Goal: Find specific fact: Find specific fact

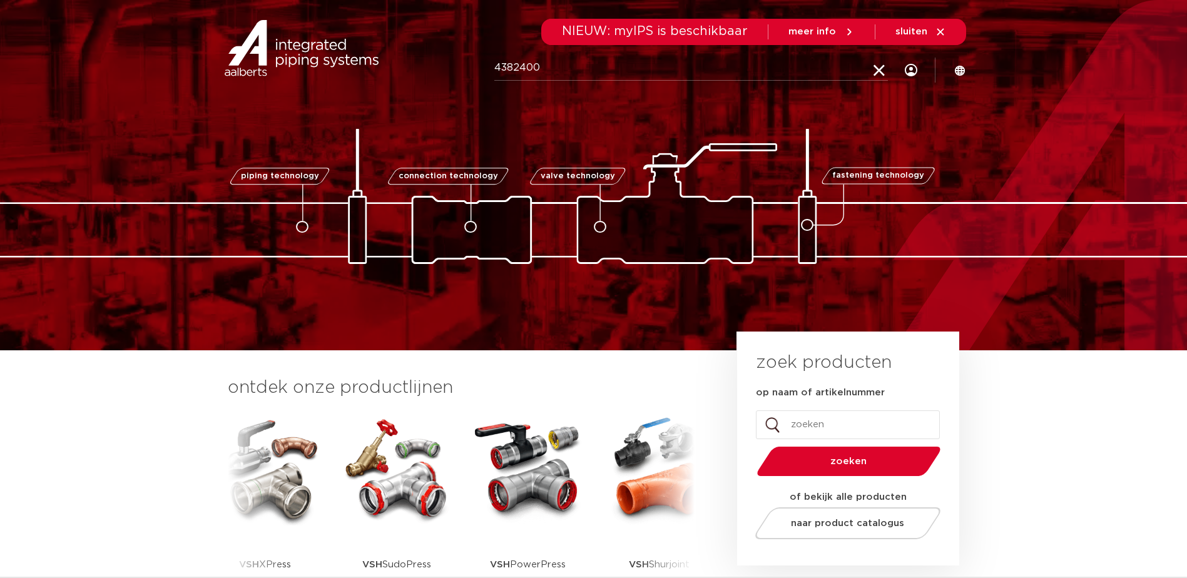
type input "4382400"
click button "Zoeken" at bounding box center [0, 0] width 0 height 0
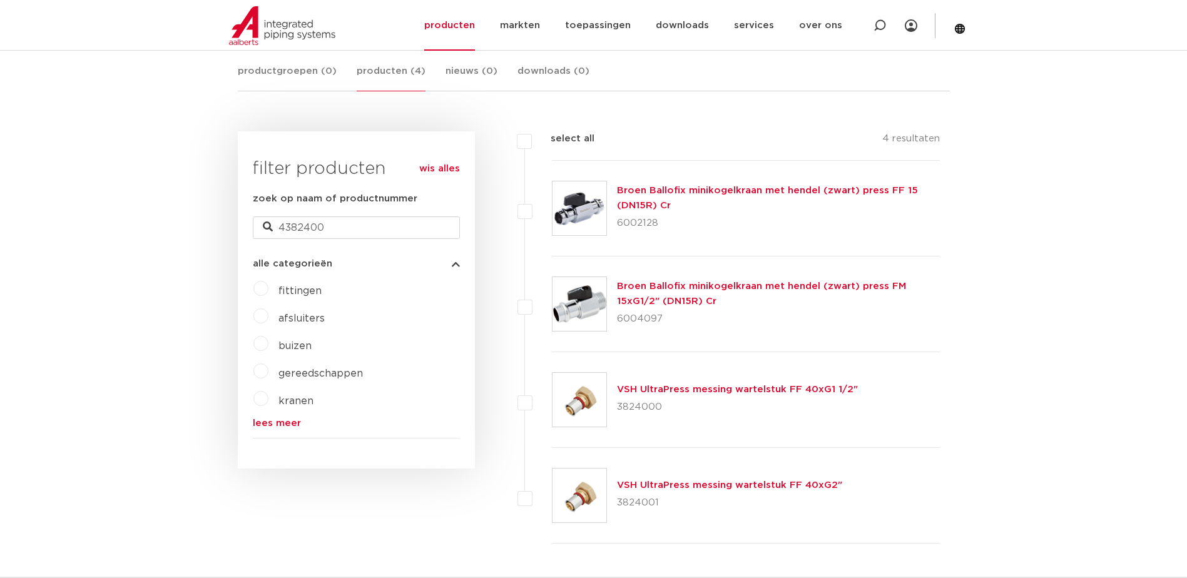
scroll to position [232, 0]
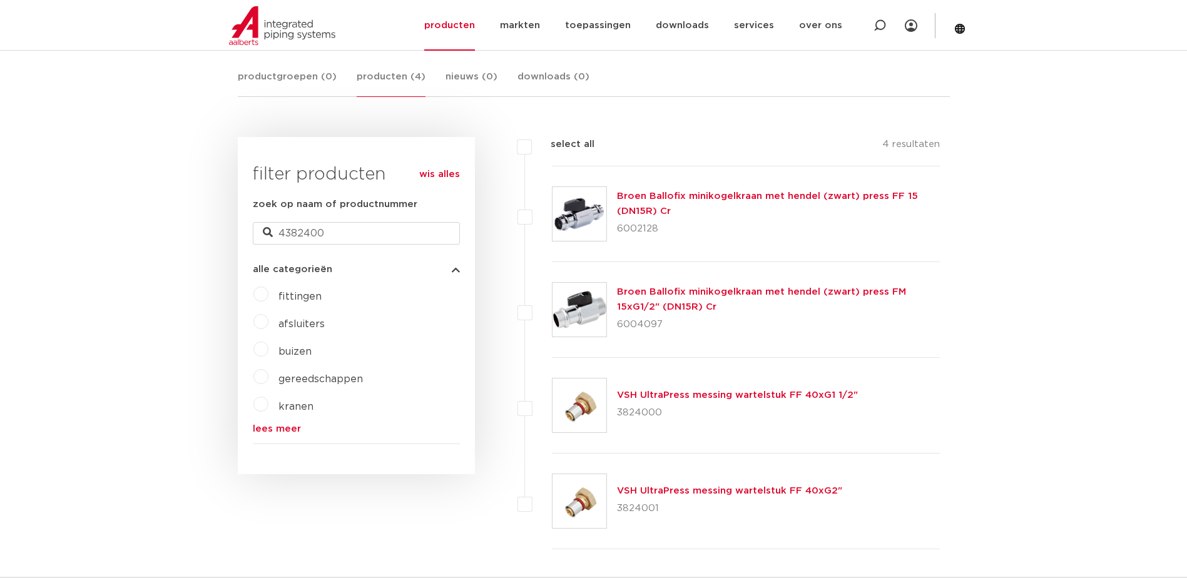
click at [834, 195] on link "Broen Ballofix minikogelkraan met hendel (zwart) press FF 15 (DN15R) Cr" at bounding box center [767, 204] width 301 height 24
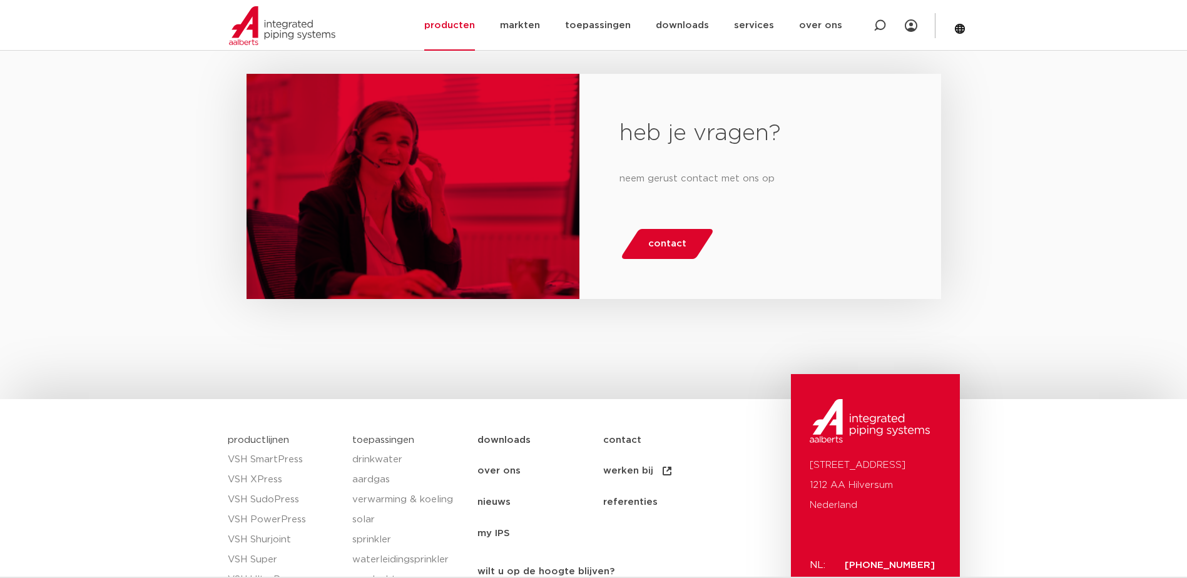
scroll to position [2191, 0]
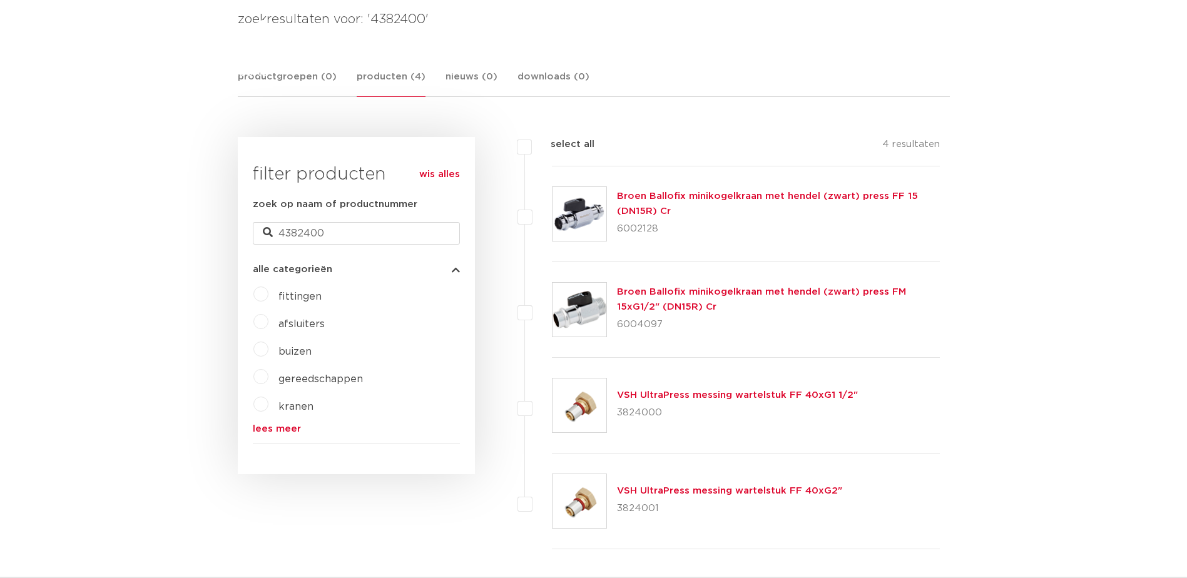
click at [692, 294] on link "Broen Ballofix minikogelkraan met hendel (zwart) press FM 15xG1/2" (DN15R) Cr" at bounding box center [761, 299] width 289 height 24
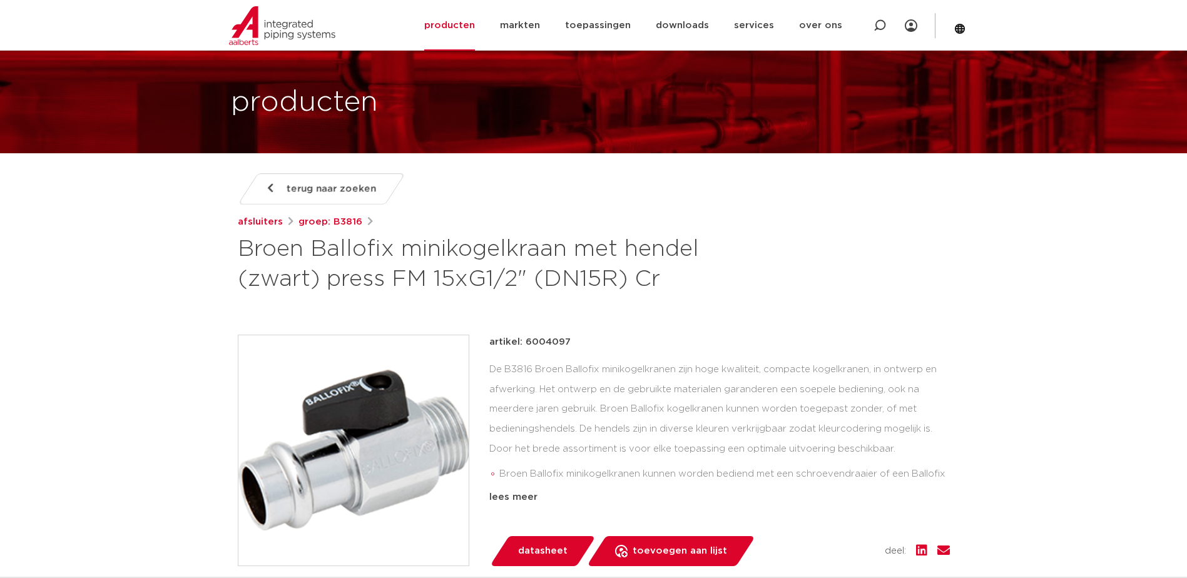
scroll to position [63, 0]
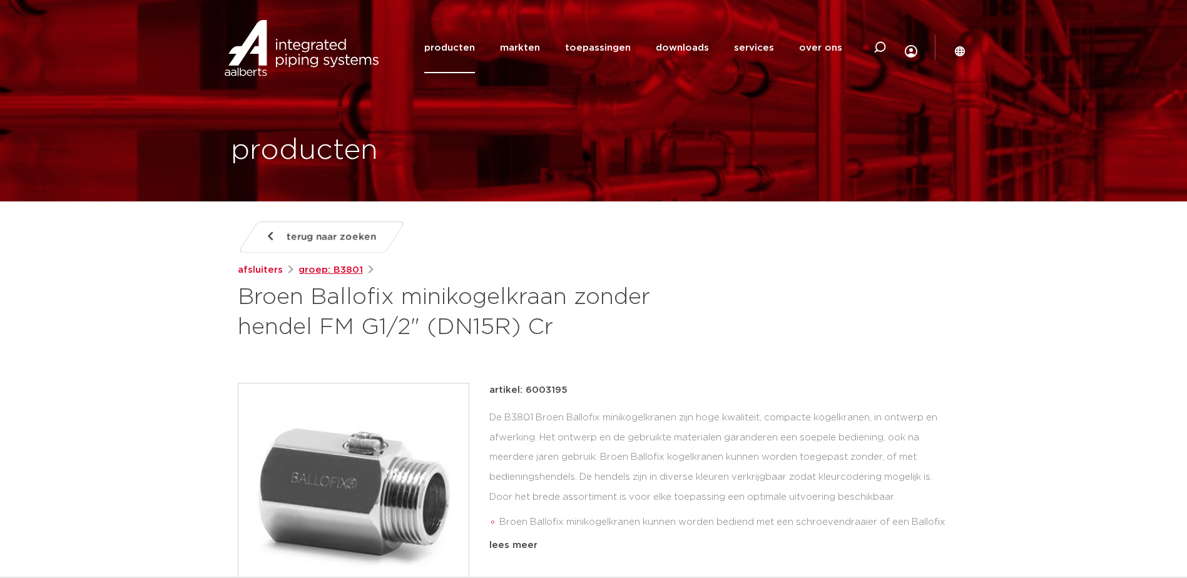
drag, startPoint x: 326, startPoint y: 269, endPoint x: 336, endPoint y: 269, distance: 9.4
click at [326, 269] on link "groep: B3801" at bounding box center [331, 270] width 64 height 15
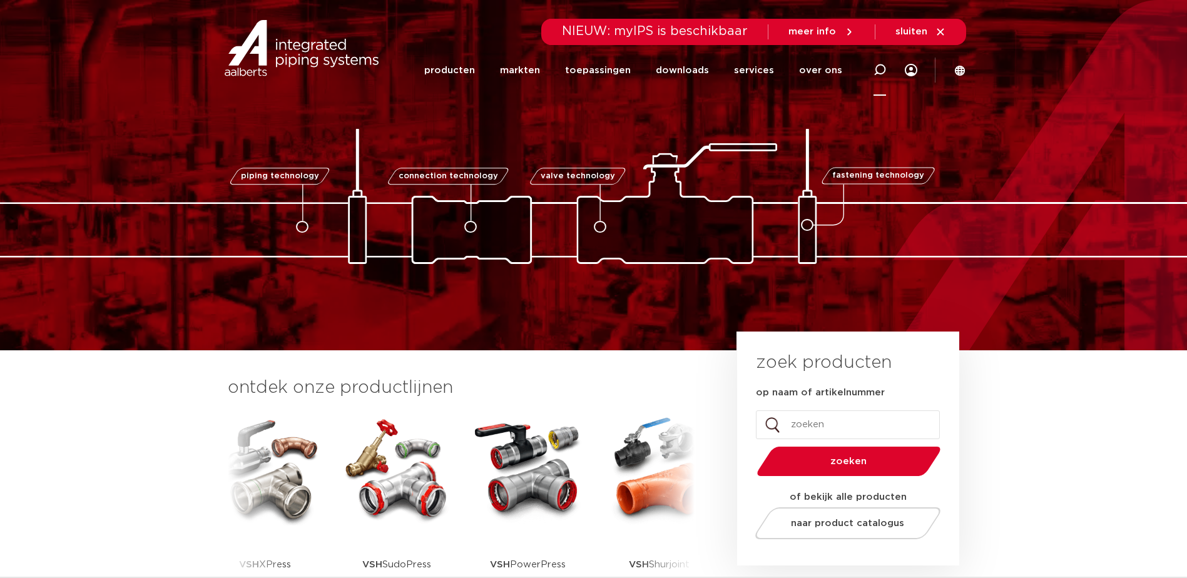
click at [881, 69] on icon at bounding box center [880, 70] width 13 height 13
type input "4382400"
click button "Zoeken" at bounding box center [0, 0] width 0 height 0
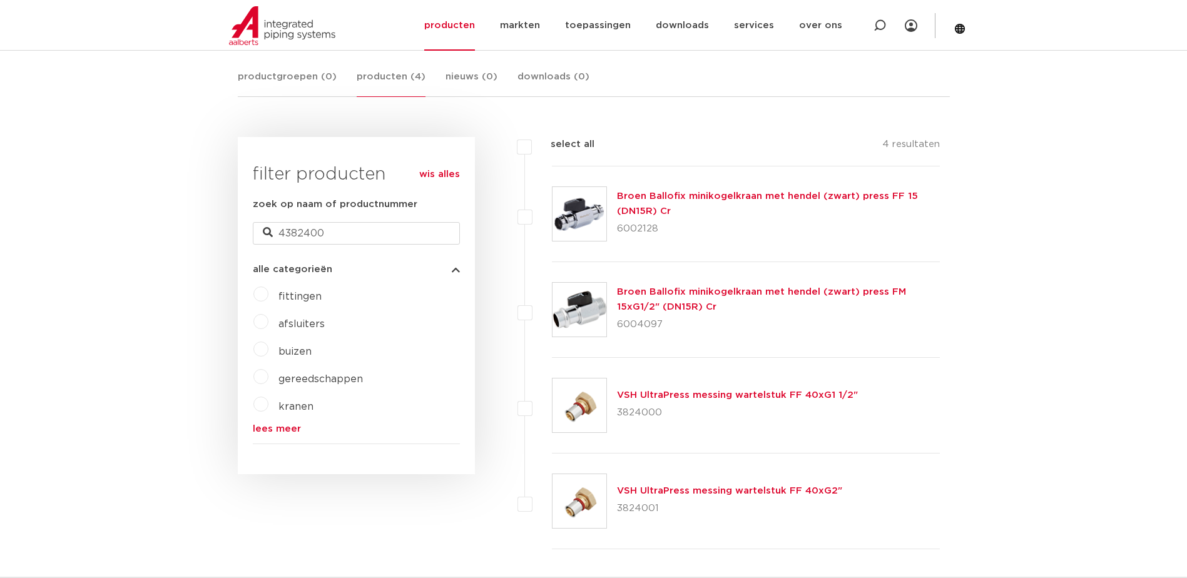
click at [647, 195] on link "Broen Ballofix minikogelkraan met hendel (zwart) press FF 15 (DN15R) Cr" at bounding box center [767, 204] width 301 height 24
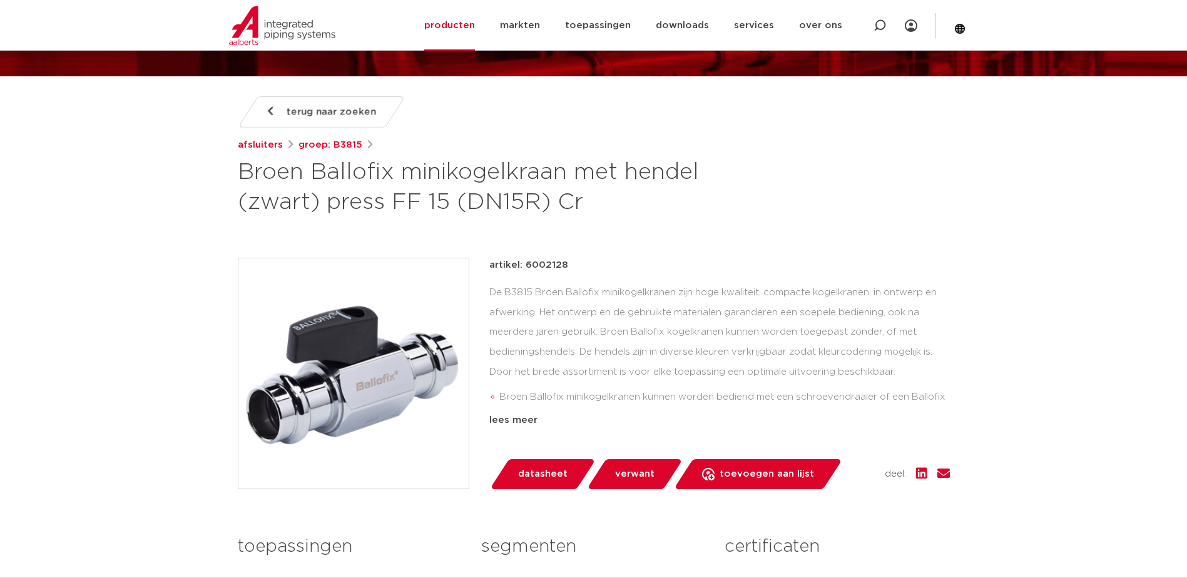
click at [555, 263] on p "artikel: 6002128" at bounding box center [529, 265] width 79 height 15
copy p "6002128"
